Goal: Task Accomplishment & Management: Manage account settings

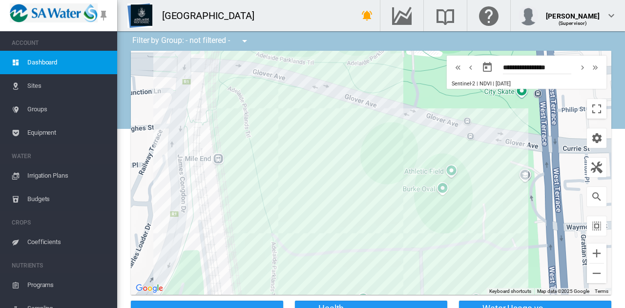
click at [57, 177] on span "Irrigation Plans" at bounding box center [68, 175] width 82 height 23
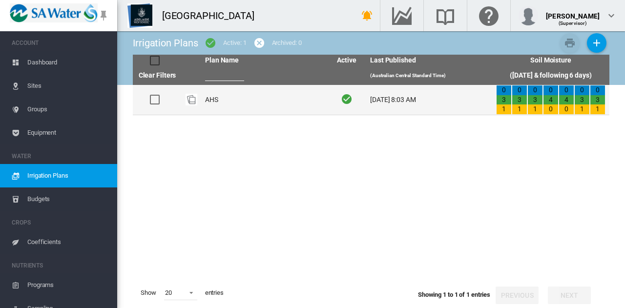
click at [218, 99] on td "AHS" at bounding box center [264, 100] width 126 height 30
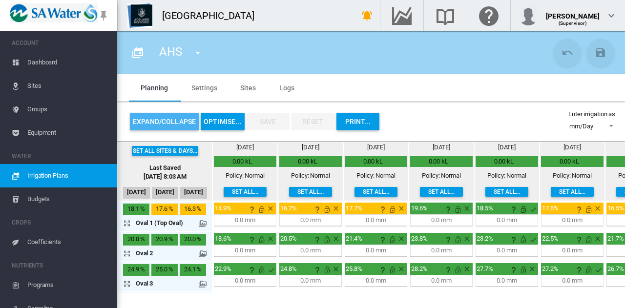
click at [176, 122] on button "Expand/Collapse" at bounding box center [164, 122] width 69 height 18
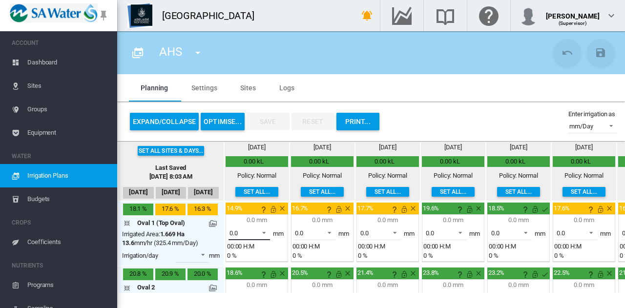
click at [265, 232] on span at bounding box center [261, 232] width 12 height 9
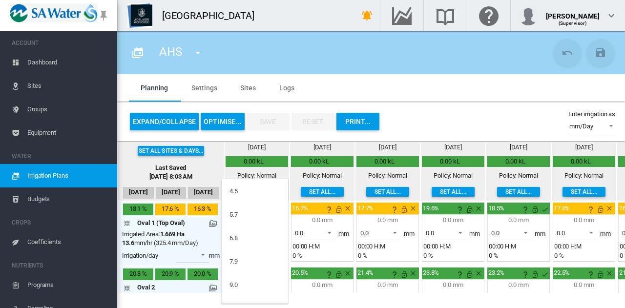
scroll to position [24, 0]
click at [261, 256] on md-option "7.9" at bounding box center [255, 260] width 66 height 23
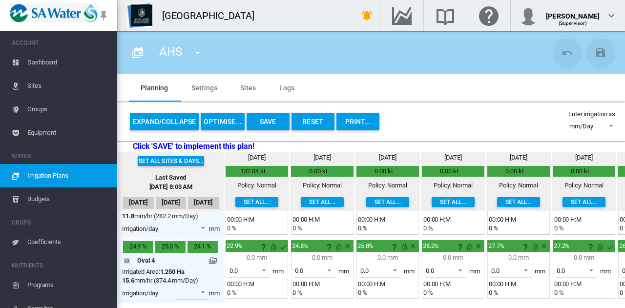
scroll to position [174, 0]
click at [265, 265] on span at bounding box center [261, 269] width 12 height 9
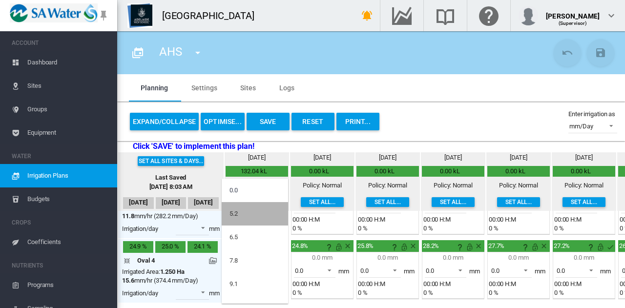
click at [262, 216] on md-option "5.2" at bounding box center [255, 213] width 66 height 23
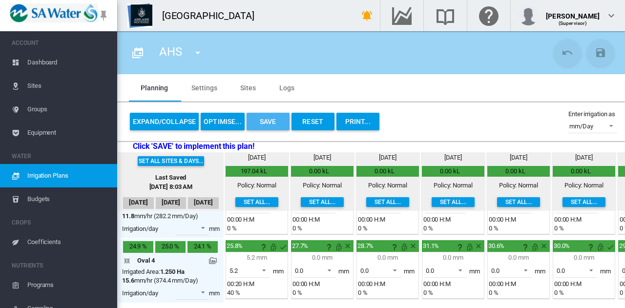
click at [270, 120] on button "Save" at bounding box center [268, 122] width 43 height 18
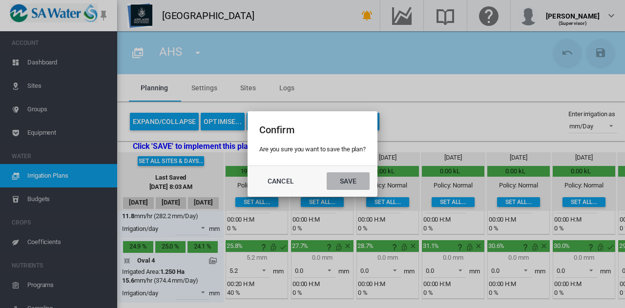
click at [350, 180] on button "Save" at bounding box center [348, 181] width 43 height 18
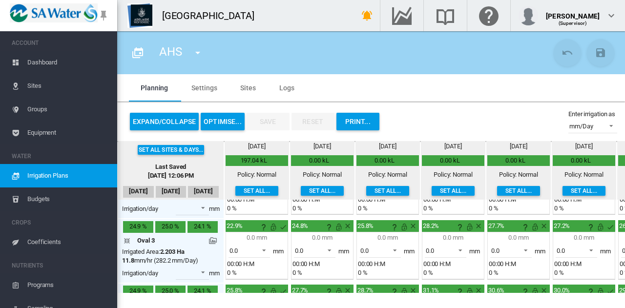
scroll to position [0, 0]
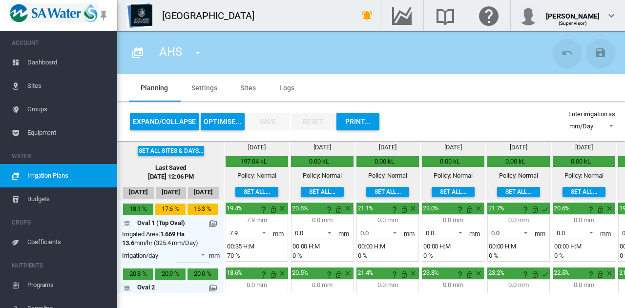
click at [49, 63] on span "Dashboard" at bounding box center [68, 62] width 82 height 23
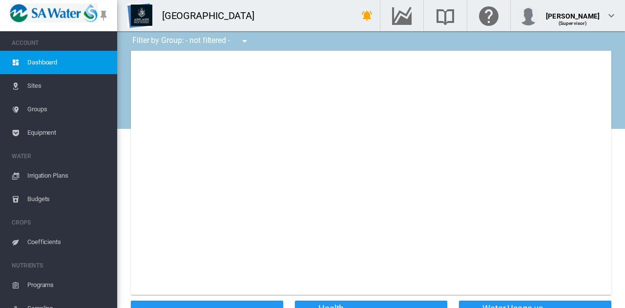
type input "**********"
